Goal: Task Accomplishment & Management: Manage account settings

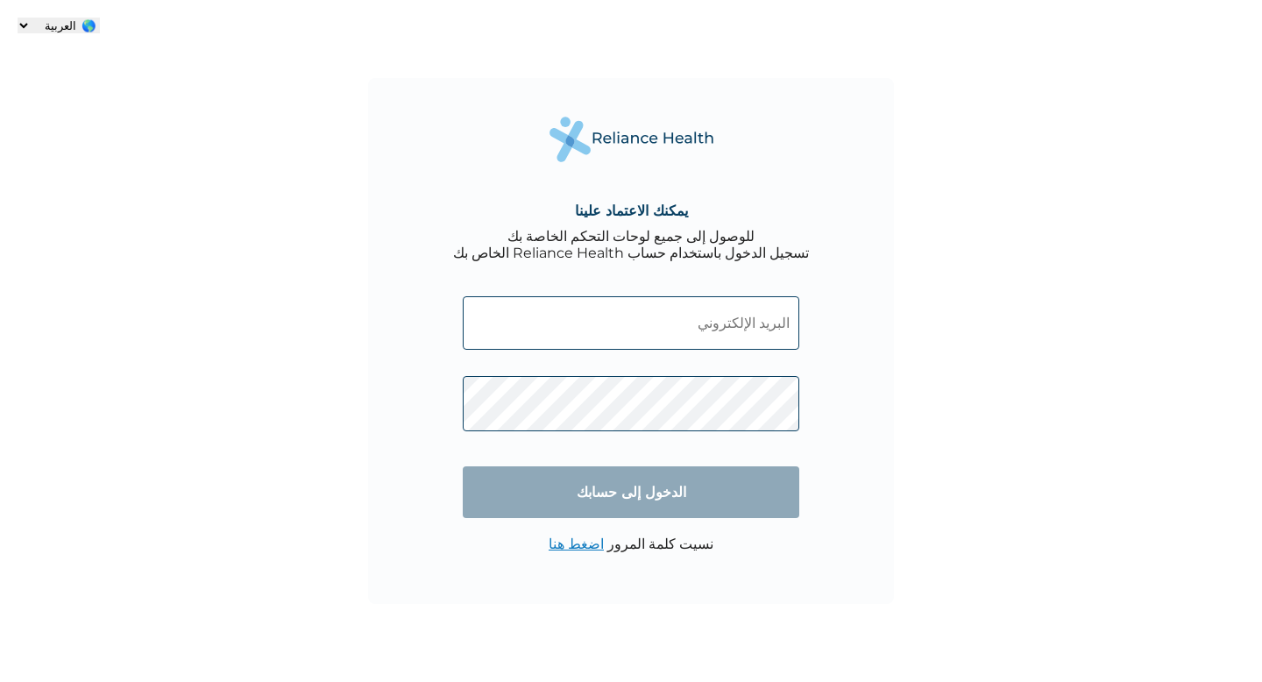
click at [21, 26] on select "🌎 العربية 🌎 English" at bounding box center [59, 26] width 82 height 16
select select "ENGLISH"
click at [100, 18] on select "🌎 العربية 🌎 English" at bounding box center [59, 26] width 82 height 16
type input "Login"
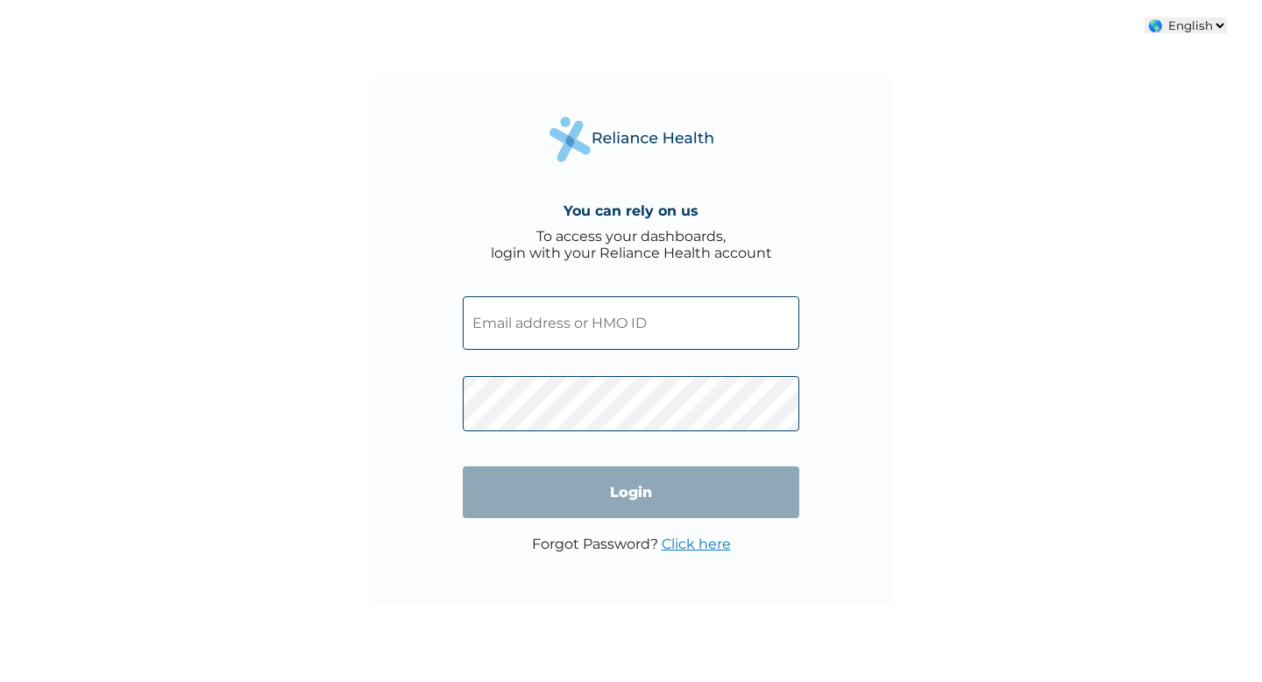
click at [548, 334] on input "text" at bounding box center [631, 322] width 336 height 53
paste input "EVK/10001/A goaway"
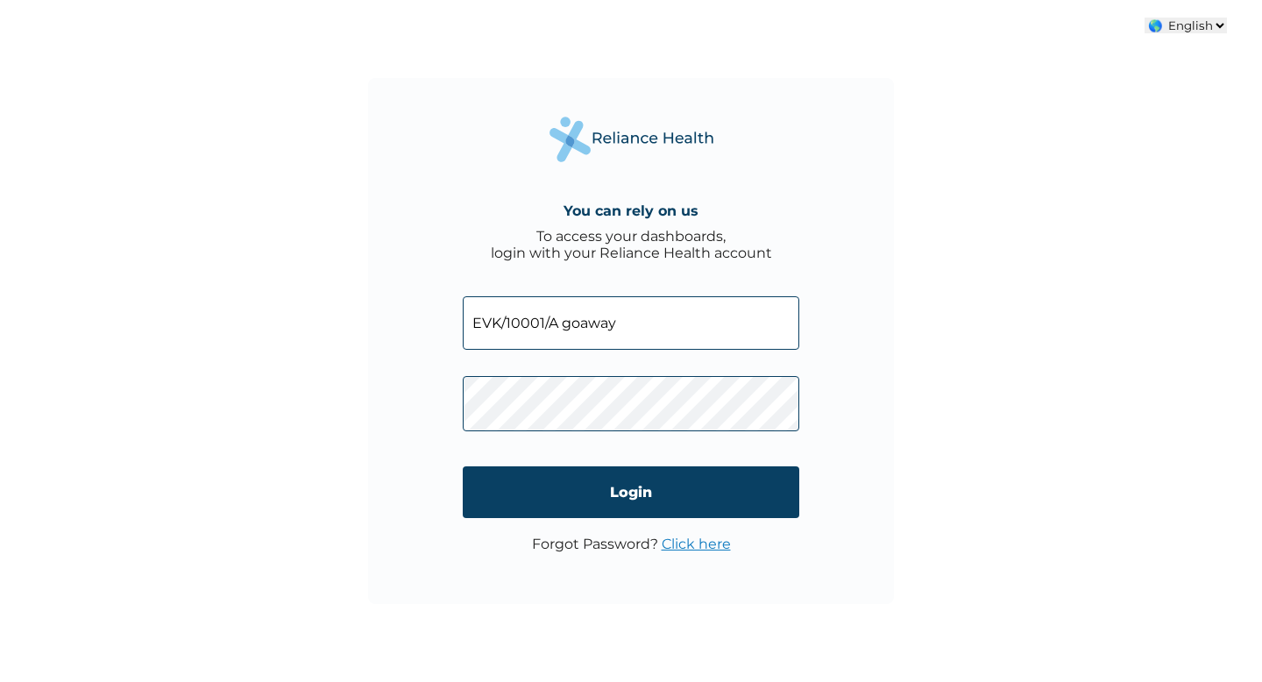
drag, startPoint x: 567, startPoint y: 324, endPoint x: 635, endPoint y: 339, distance: 69.9
click at [635, 339] on input "EVK/10001/A goaway" at bounding box center [631, 322] width 336 height 53
type input "EVK/10001/A"
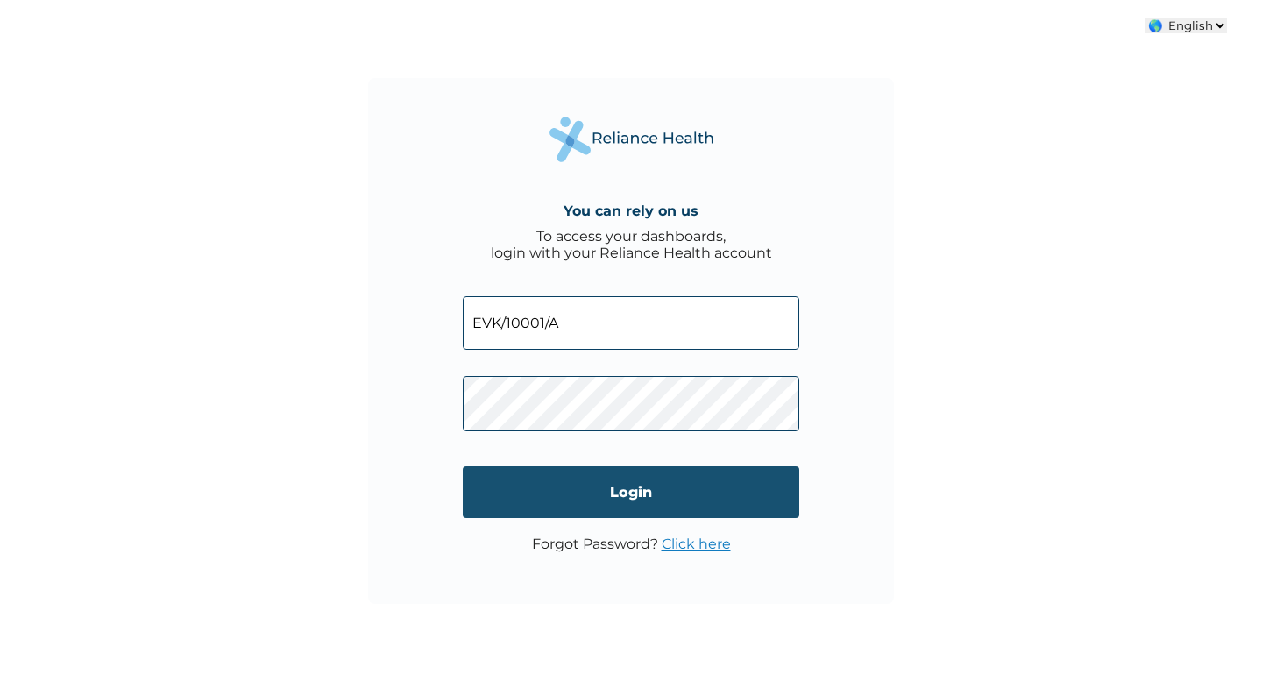
click at [604, 493] on input "Login" at bounding box center [631, 492] width 336 height 52
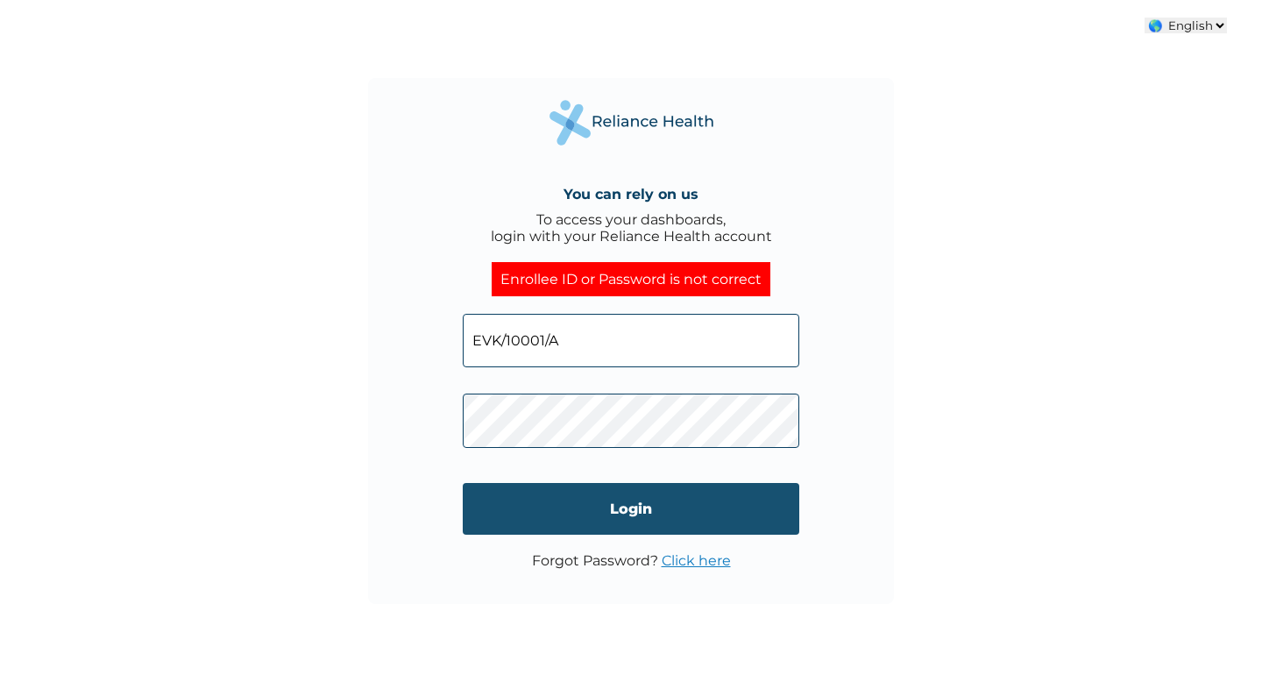
click at [571, 514] on input "Login" at bounding box center [631, 509] width 336 height 52
click at [565, 522] on input "Login" at bounding box center [631, 509] width 336 height 52
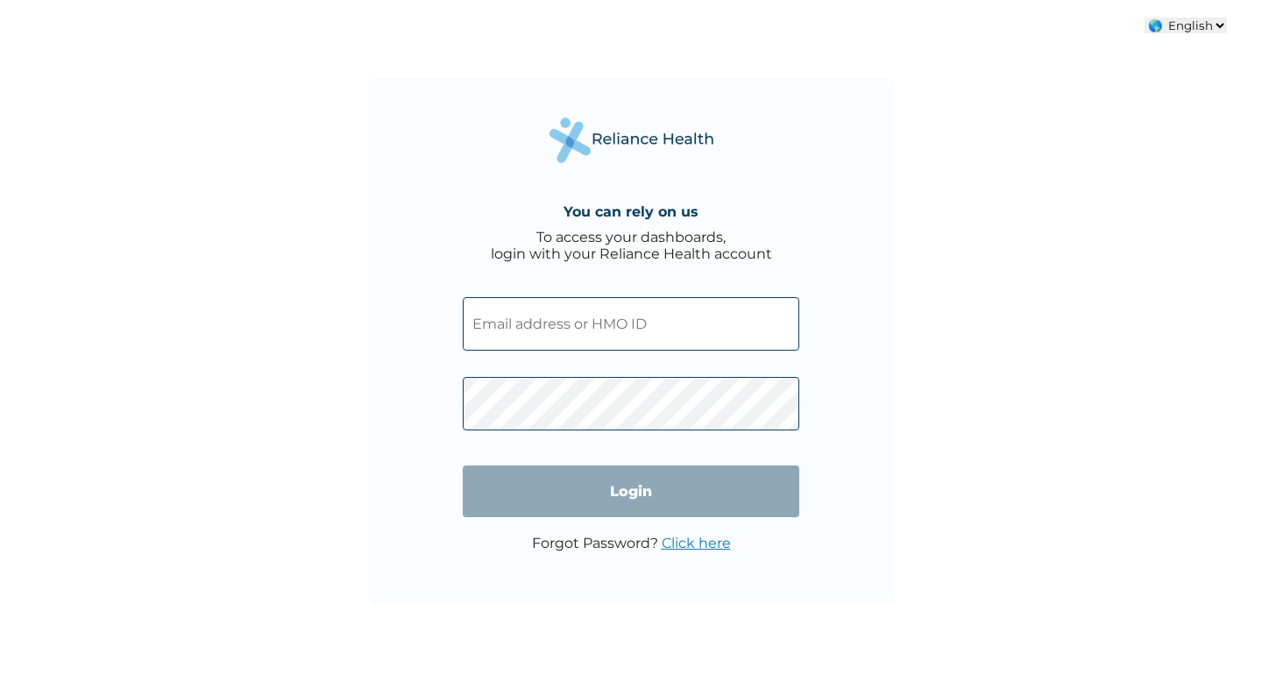
select select "ENGLISH"
